Goal: Submit feedback/report problem

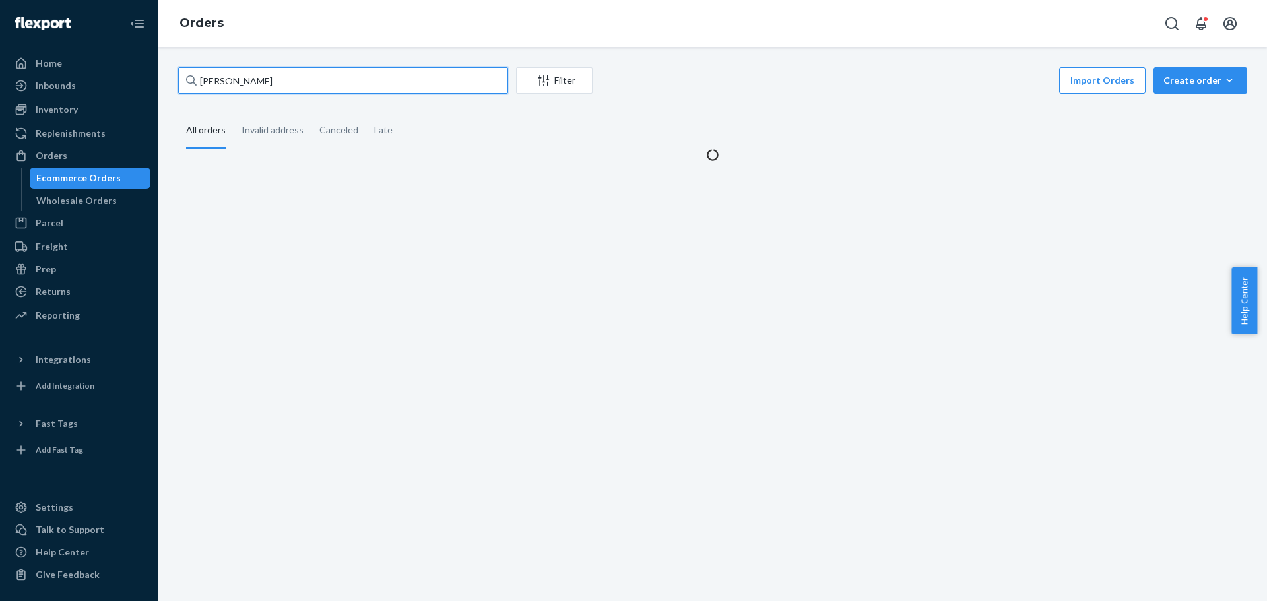
click at [259, 83] on input "irene pitney" at bounding box center [343, 80] width 330 height 26
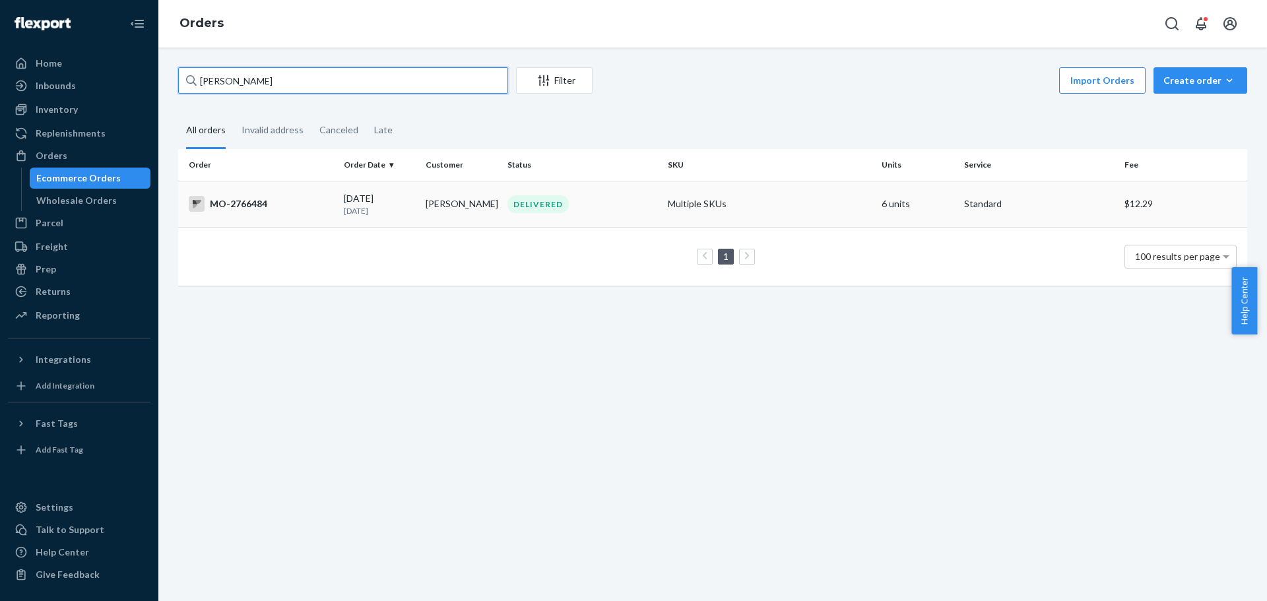
type input "Michele griesser"
click at [261, 201] on div "MO-2766484" at bounding box center [261, 204] width 145 height 16
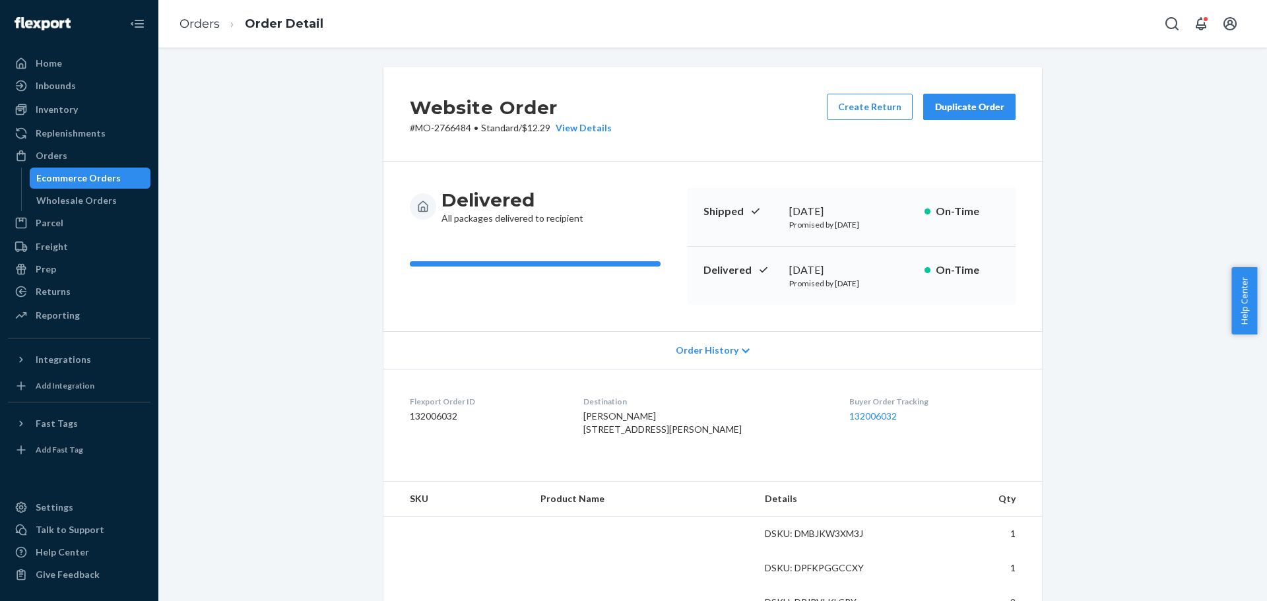
click at [448, 133] on p "# MO-2766484 • Standard / $12.29 View Details" at bounding box center [511, 127] width 202 height 13
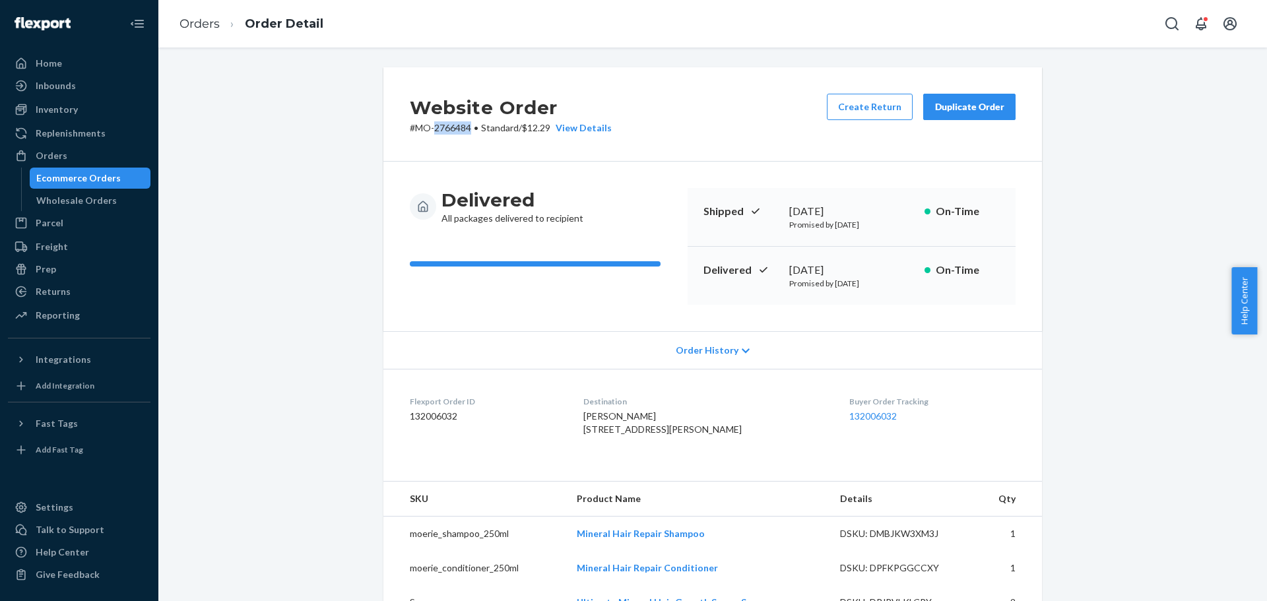
copy p "2766484"
click at [225, 119] on div "Website Order # MO-2766484 • Standard / $12.29 View Details Create Return Dupli…" at bounding box center [712, 595] width 1089 height 1056
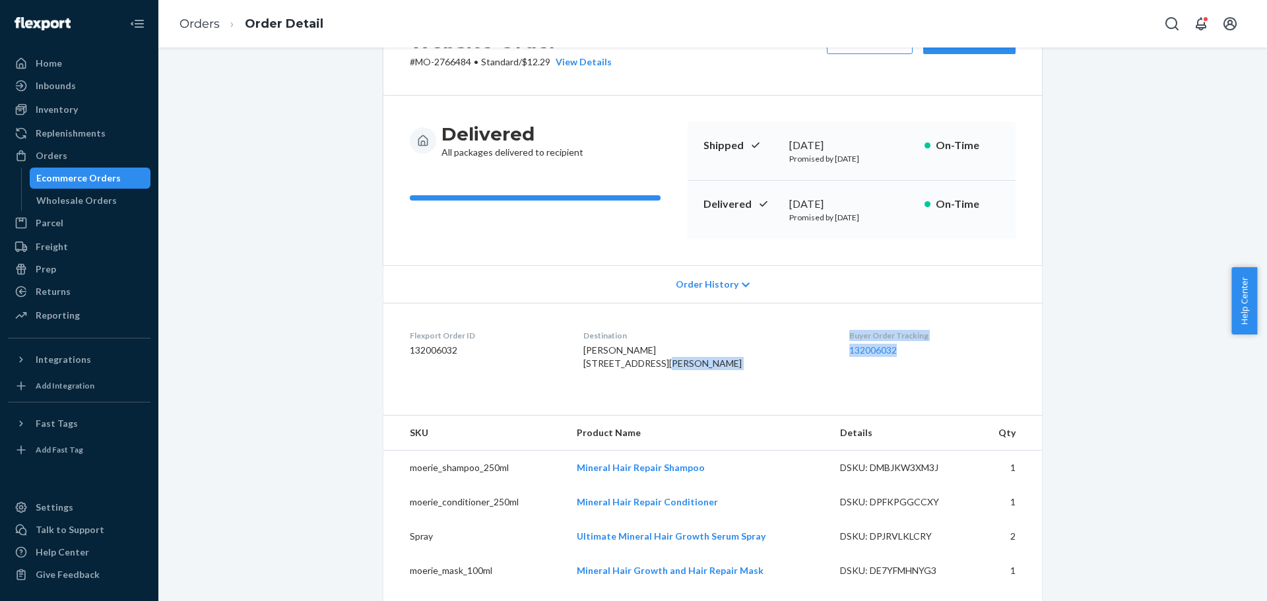
drag, startPoint x: 793, startPoint y: 366, endPoint x: 925, endPoint y: 364, distance: 132.7
click at [925, 364] on dl "Flexport Order ID 132006032 Destination Michele Griesser 908 Hemlock Dr Oxford,…" at bounding box center [712, 352] width 659 height 99
click at [922, 364] on div "Buyer Order Tracking 132006032" at bounding box center [932, 353] width 166 height 46
drag, startPoint x: 903, startPoint y: 353, endPoint x: 819, endPoint y: 347, distance: 84.0
click at [819, 347] on dl "Flexport Order ID 132006032 Destination Michele Griesser 908 Hemlock Dr Oxford,…" at bounding box center [712, 352] width 659 height 99
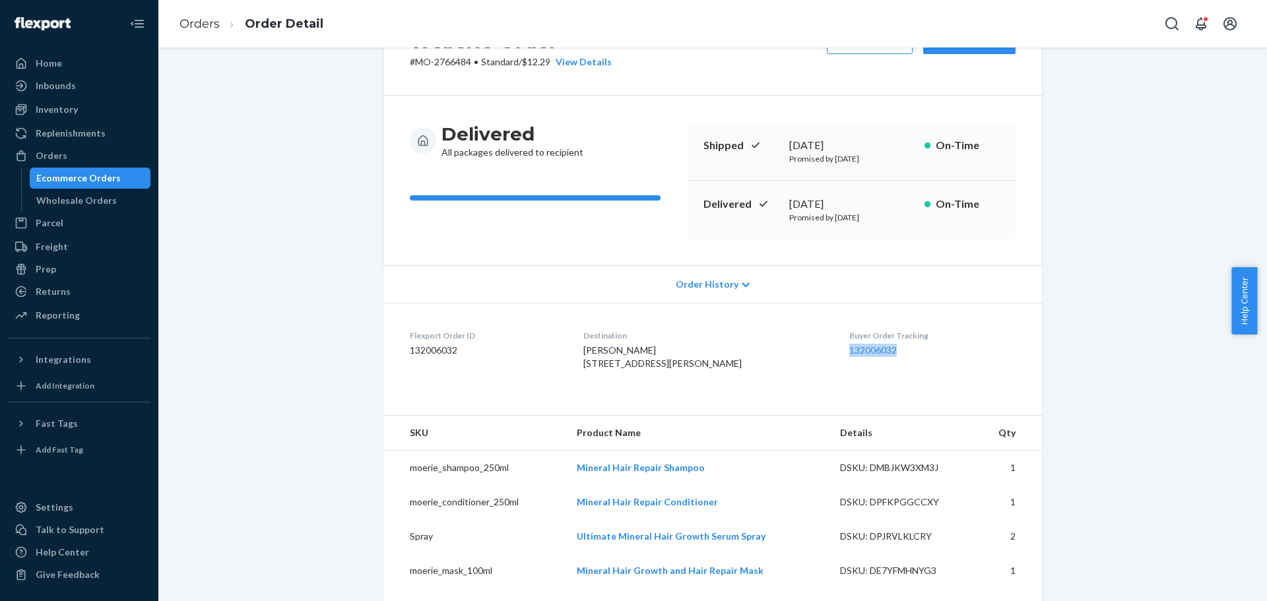
copy link "132006032"
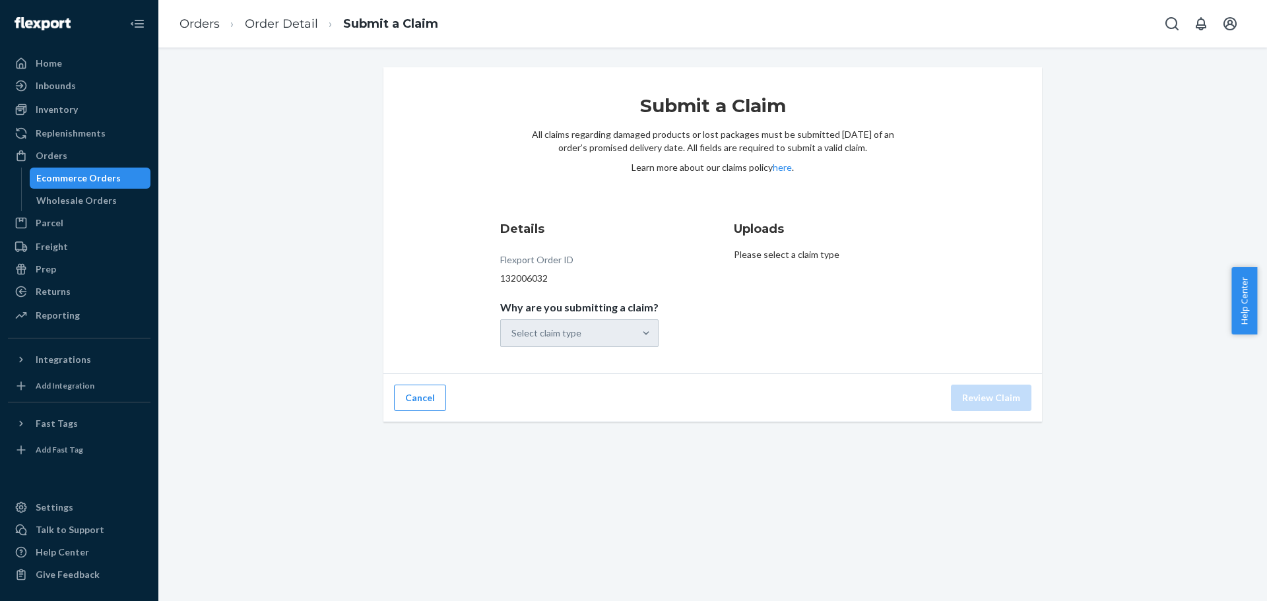
click at [589, 341] on div "Select claim type" at bounding box center [567, 333] width 133 height 26
click at [513, 340] on input "Why are you submitting a claim? Select claim type" at bounding box center [511, 333] width 1 height 13
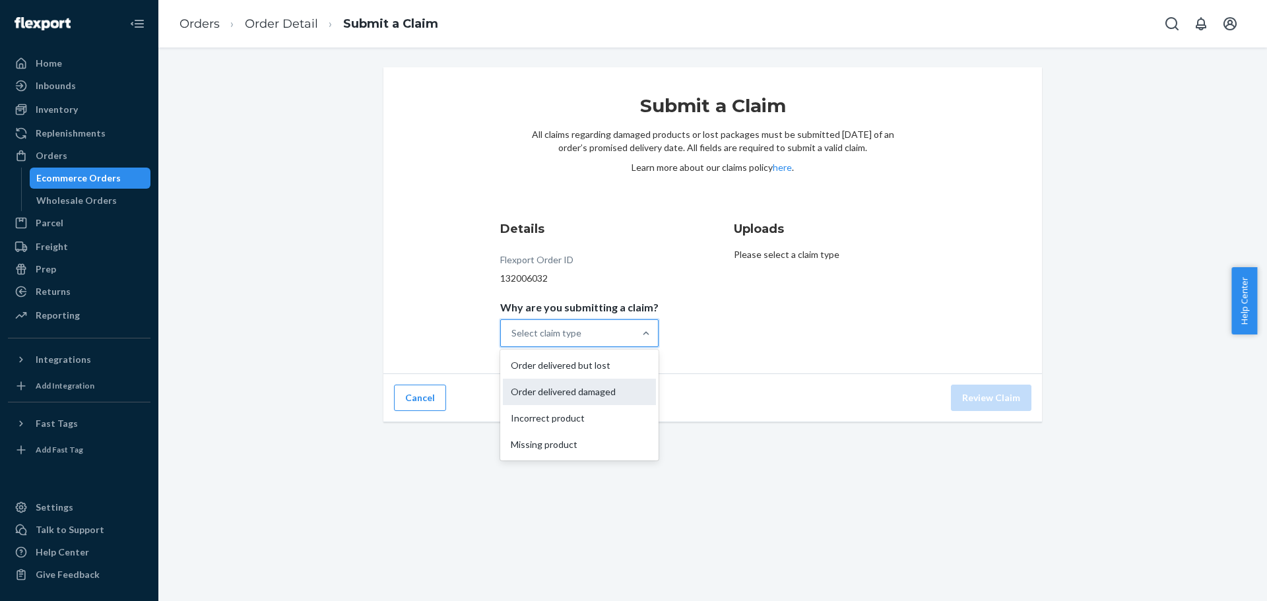
click at [588, 395] on div "Order delivered damaged" at bounding box center [579, 392] width 153 height 26
click at [513, 340] on input "Why are you submitting a claim? option Order delivered damaged focused, 0 of 4.…" at bounding box center [511, 333] width 1 height 13
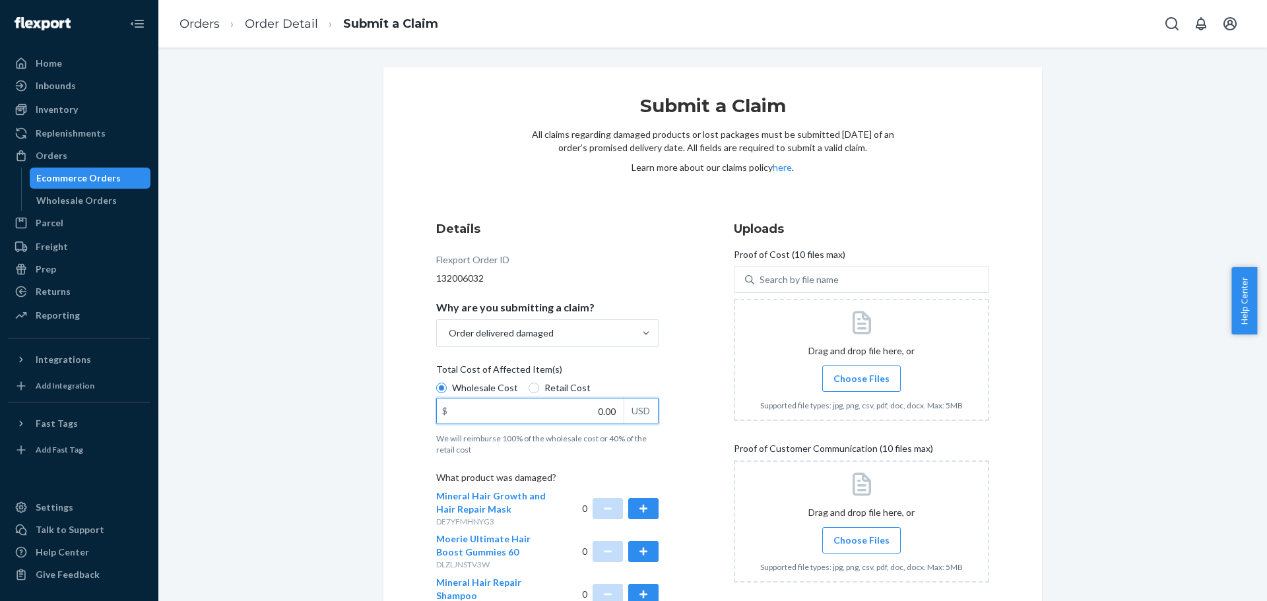
drag, startPoint x: 619, startPoint y: 415, endPoint x: 654, endPoint y: 416, distance: 35.0
click at [654, 416] on div "Details Flexport Order ID 132006032 Why are you submitting a claim? Order deliv…" at bounding box center [563, 496] width 255 height 567
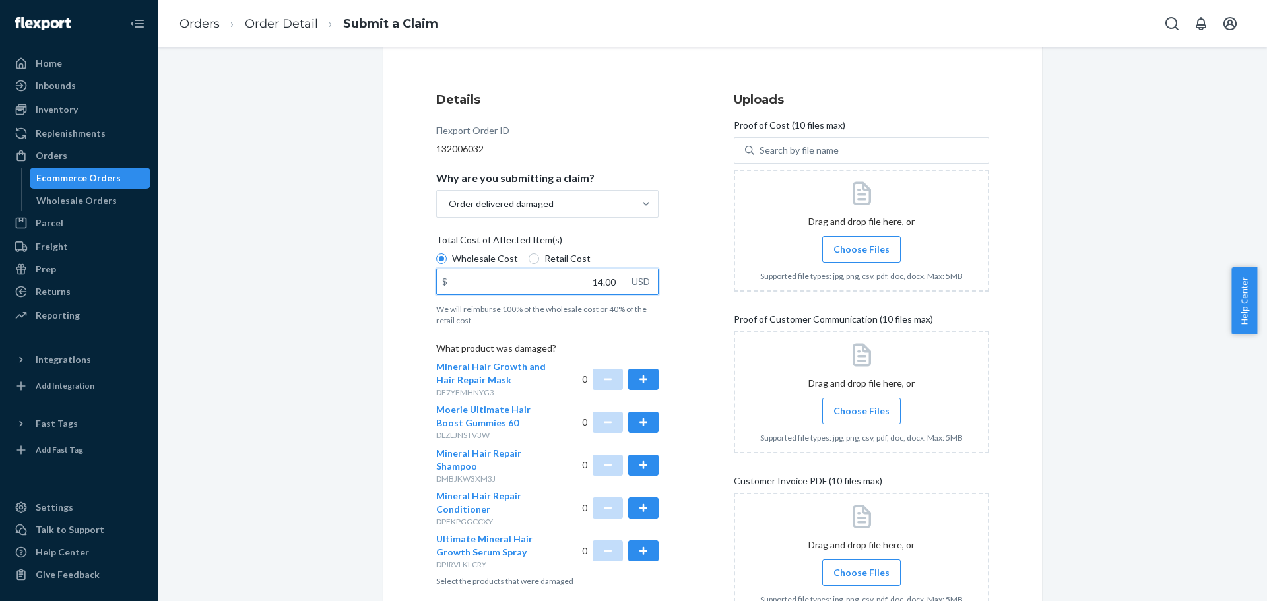
scroll to position [132, 0]
type input "14.00"
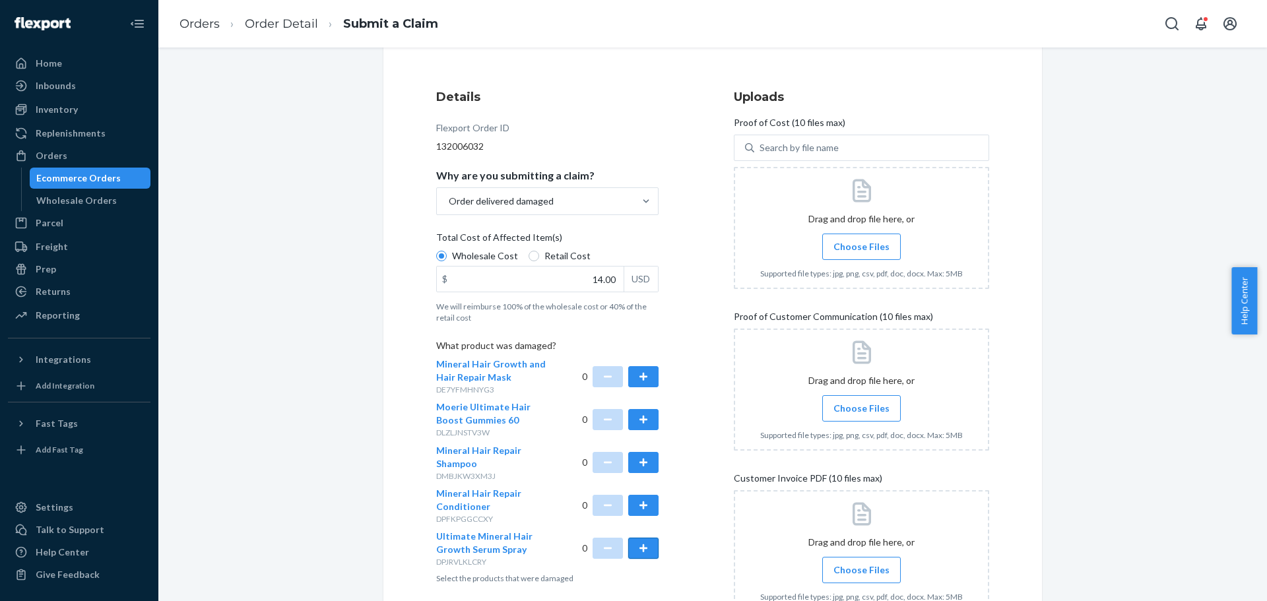
click at [641, 555] on button "button" at bounding box center [643, 548] width 30 height 21
click at [855, 240] on span "Choose Files" at bounding box center [862, 246] width 56 height 13
click at [861, 240] on input "Choose Files" at bounding box center [861, 247] width 1 height 15
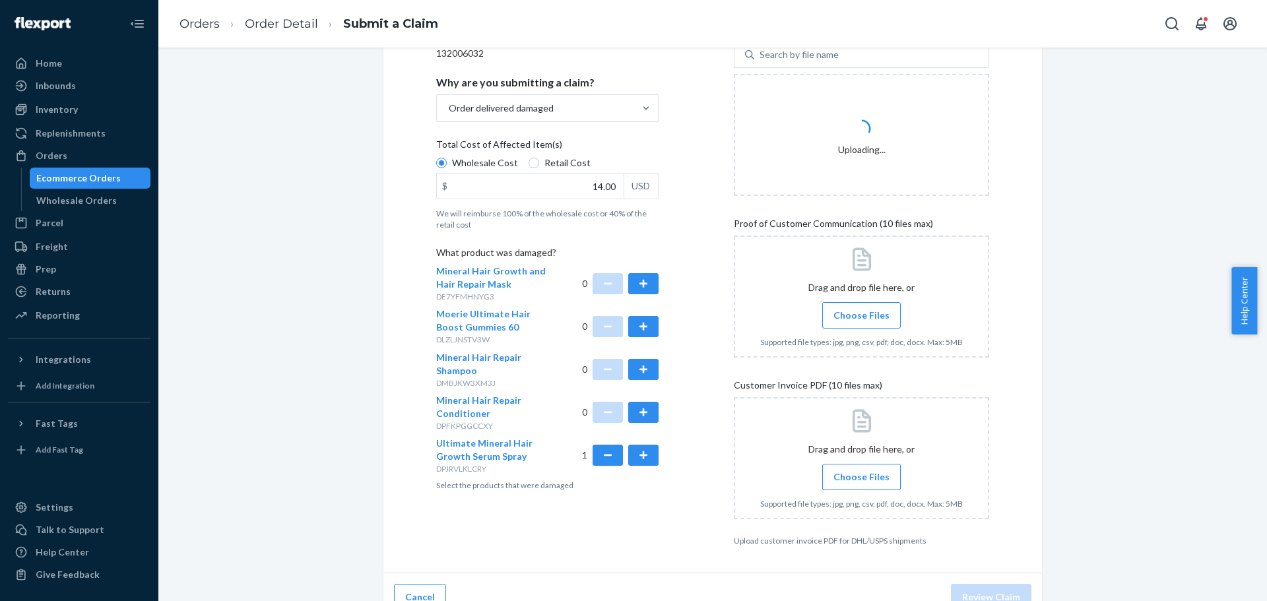
scroll to position [246, 0]
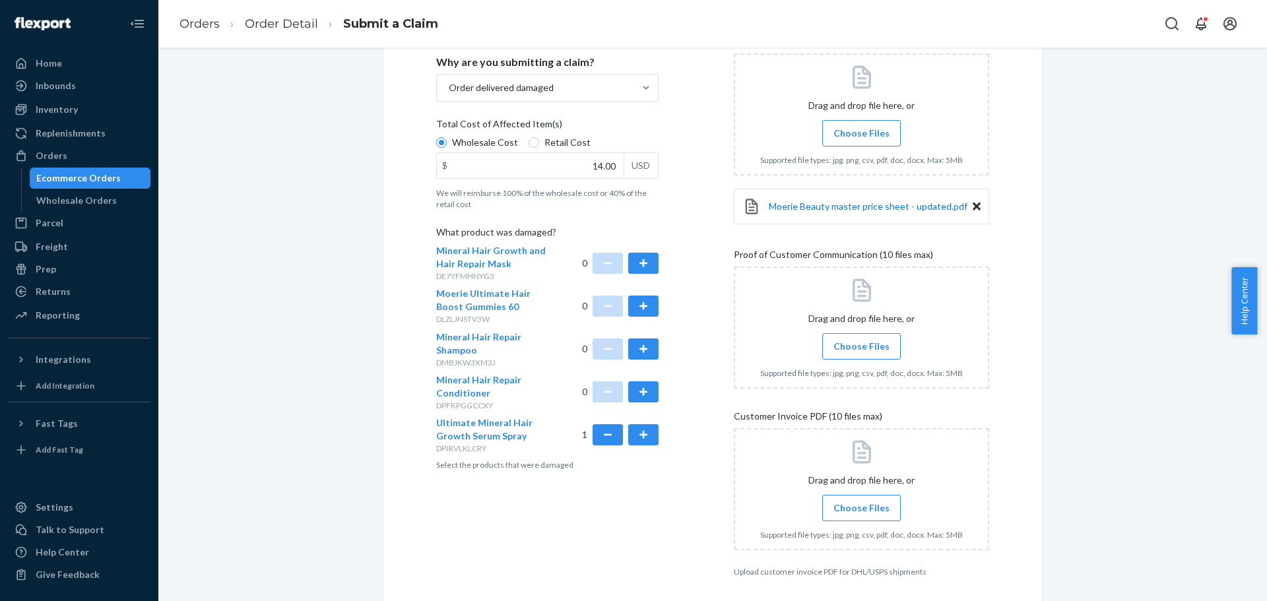
click at [855, 345] on span "Choose Files" at bounding box center [862, 346] width 56 height 13
click at [861, 345] on input "Choose Files" at bounding box center [861, 346] width 1 height 15
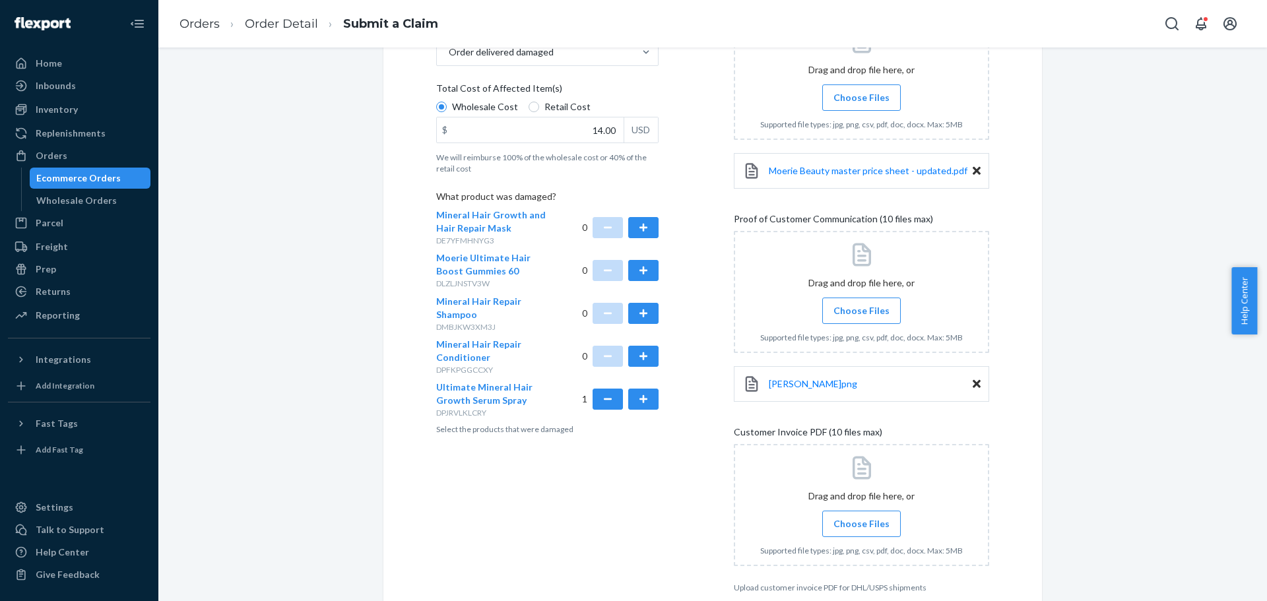
scroll to position [348, 0]
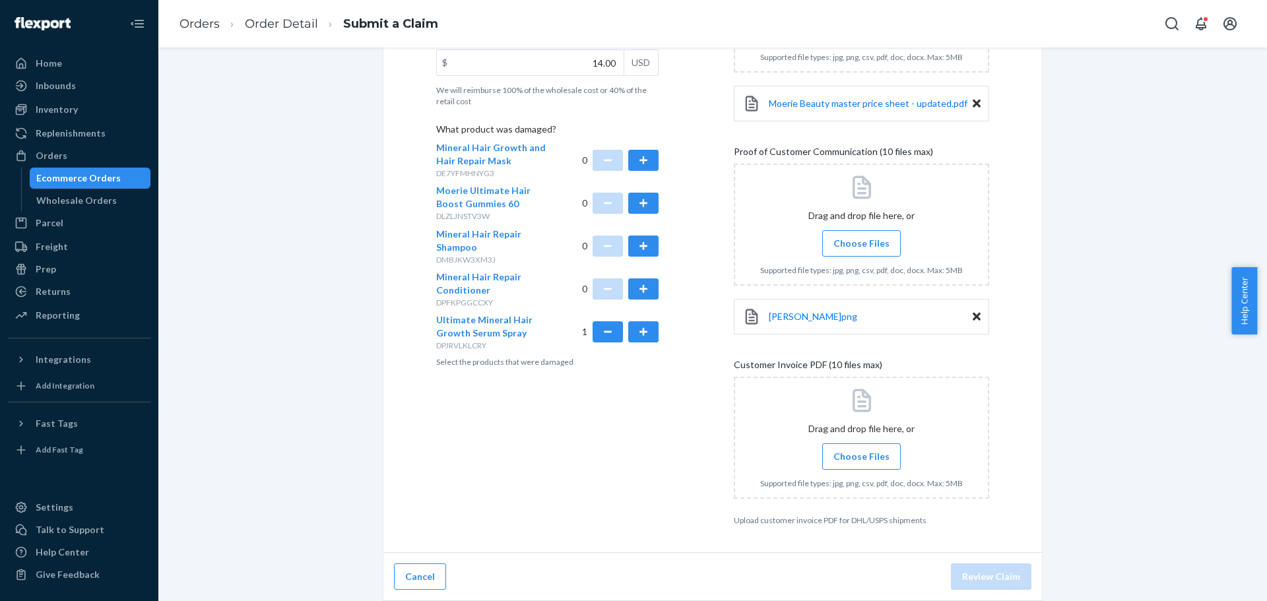
click at [842, 458] on span "Choose Files" at bounding box center [862, 456] width 56 height 13
click at [861, 458] on input "Choose Files" at bounding box center [861, 456] width 1 height 15
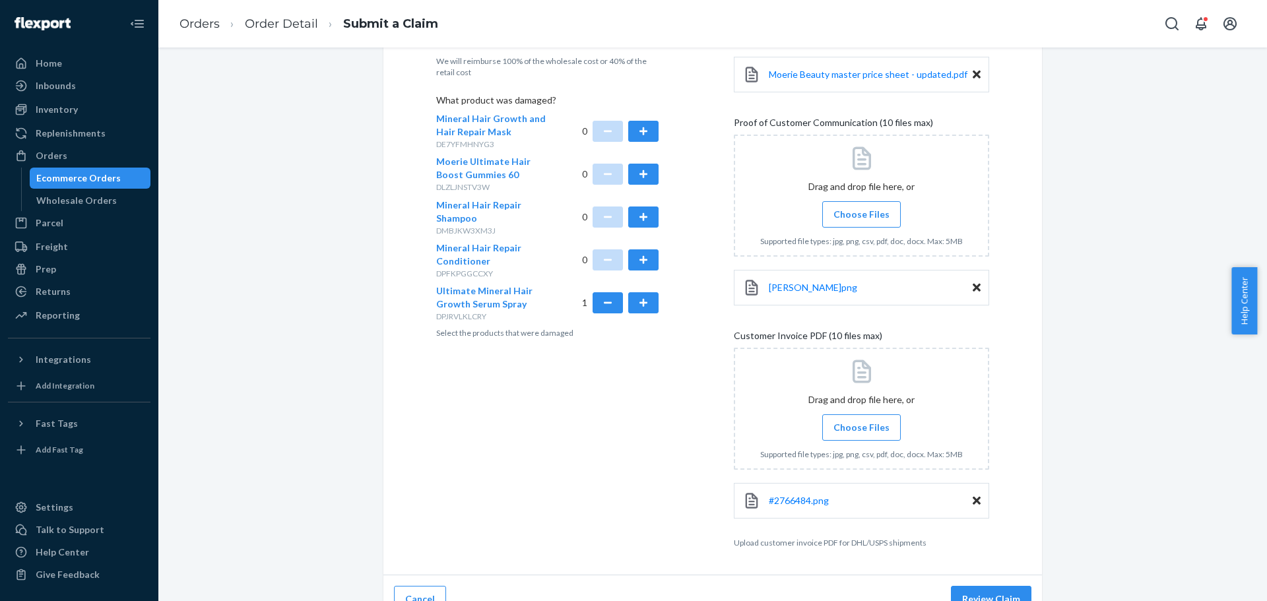
scroll to position [400, 0]
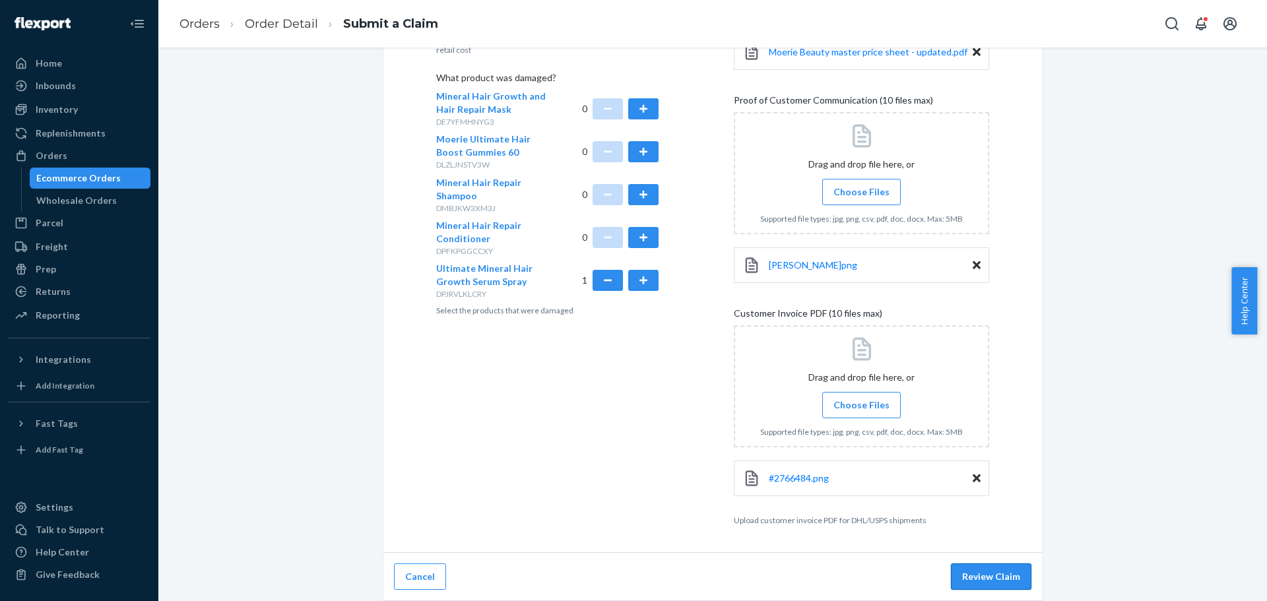
click at [981, 574] on button "Review Claim" at bounding box center [991, 577] width 81 height 26
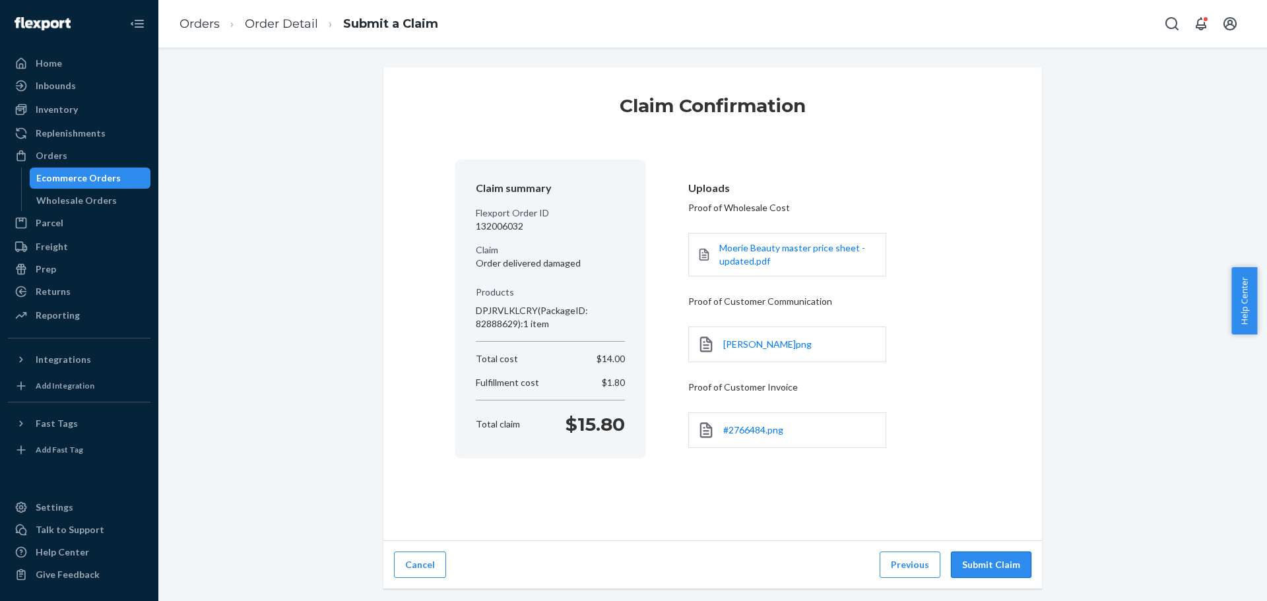
click at [972, 561] on button "Submit Claim" at bounding box center [991, 565] width 81 height 26
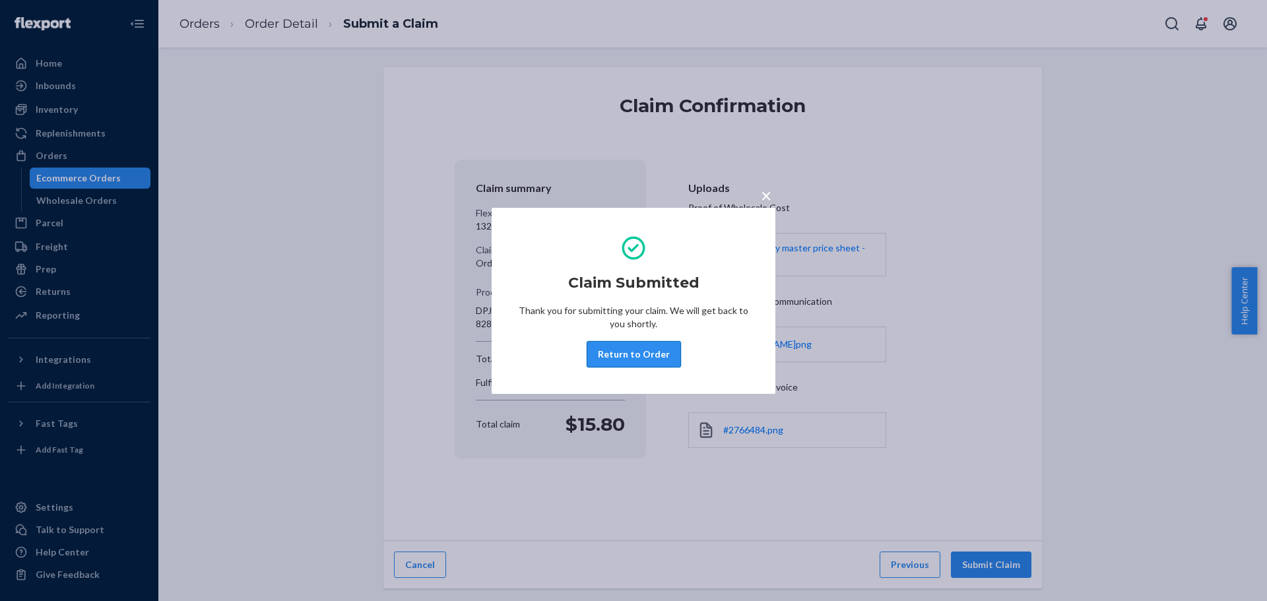
click at [610, 351] on button "Return to Order" at bounding box center [634, 354] width 94 height 26
